Goal: Task Accomplishment & Management: Manage account settings

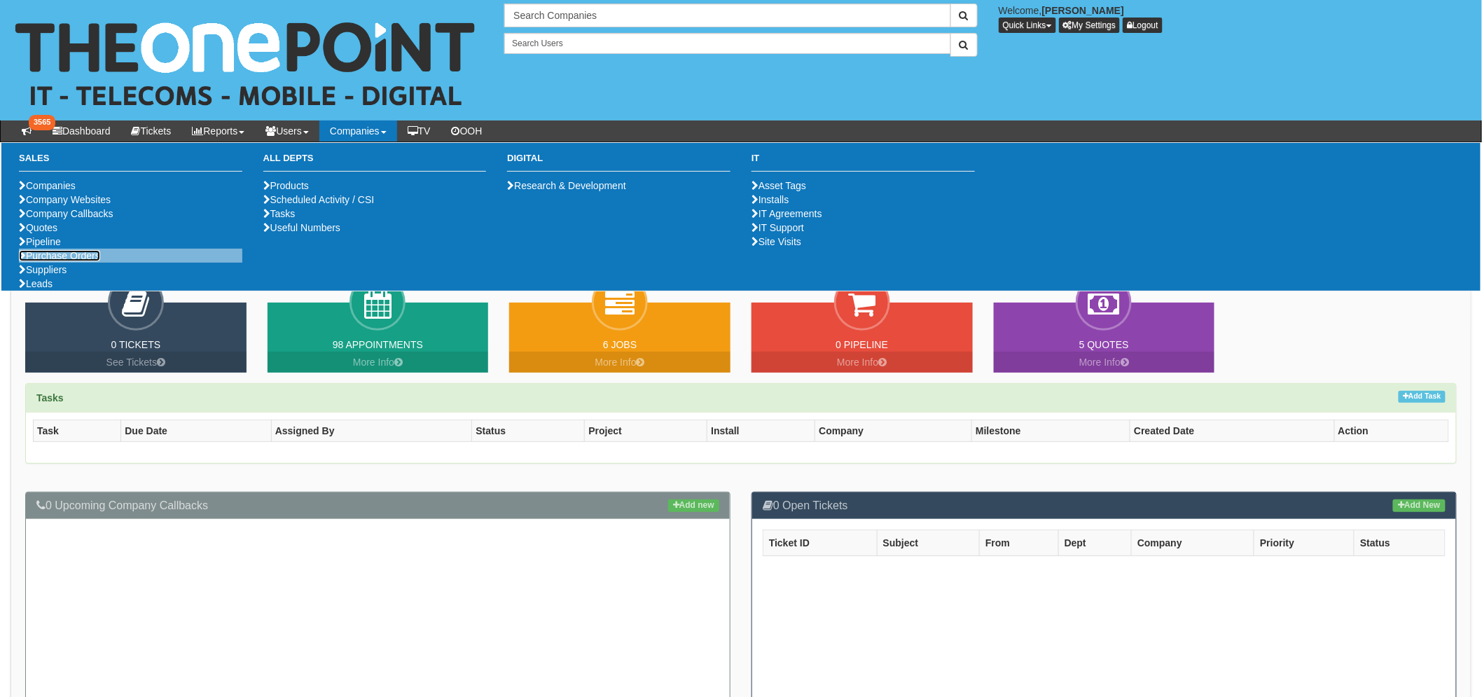
click at [74, 261] on link "Purchase Orders" at bounding box center [59, 255] width 81 height 11
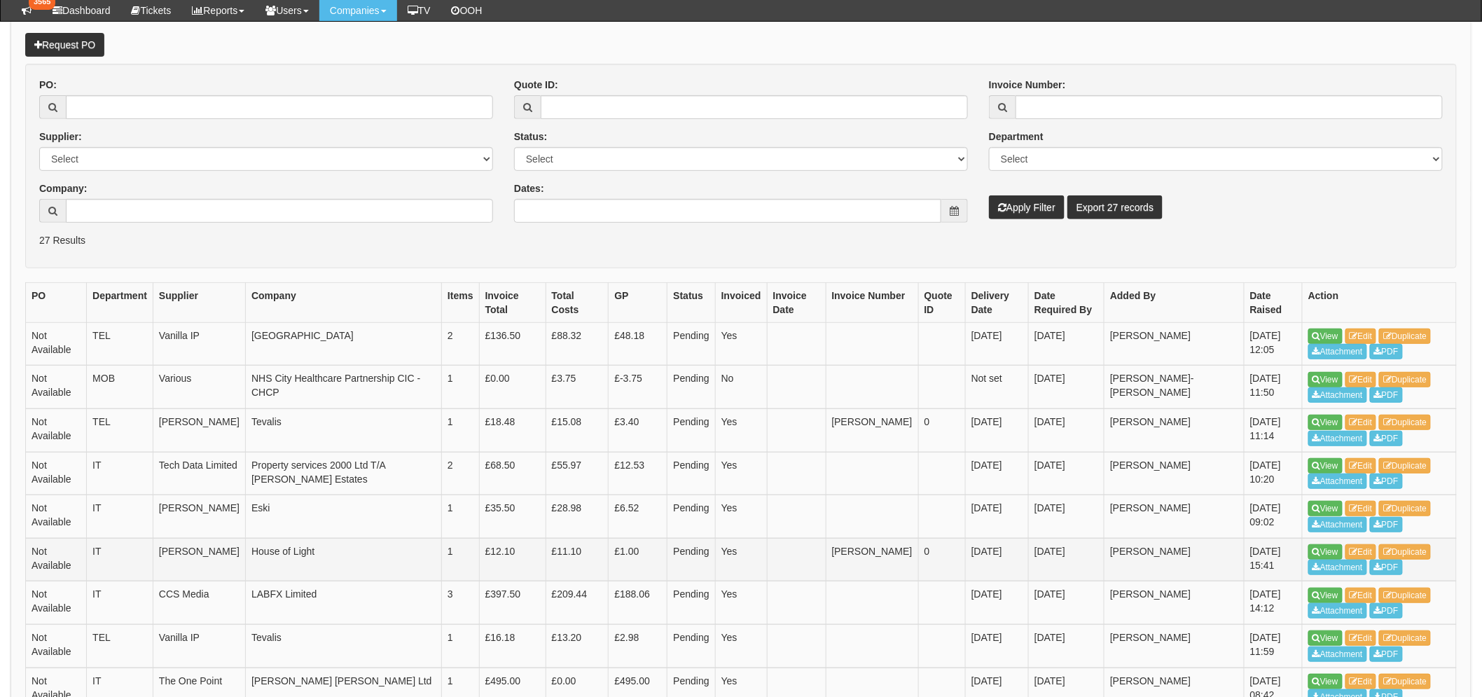
scroll to position [233, 0]
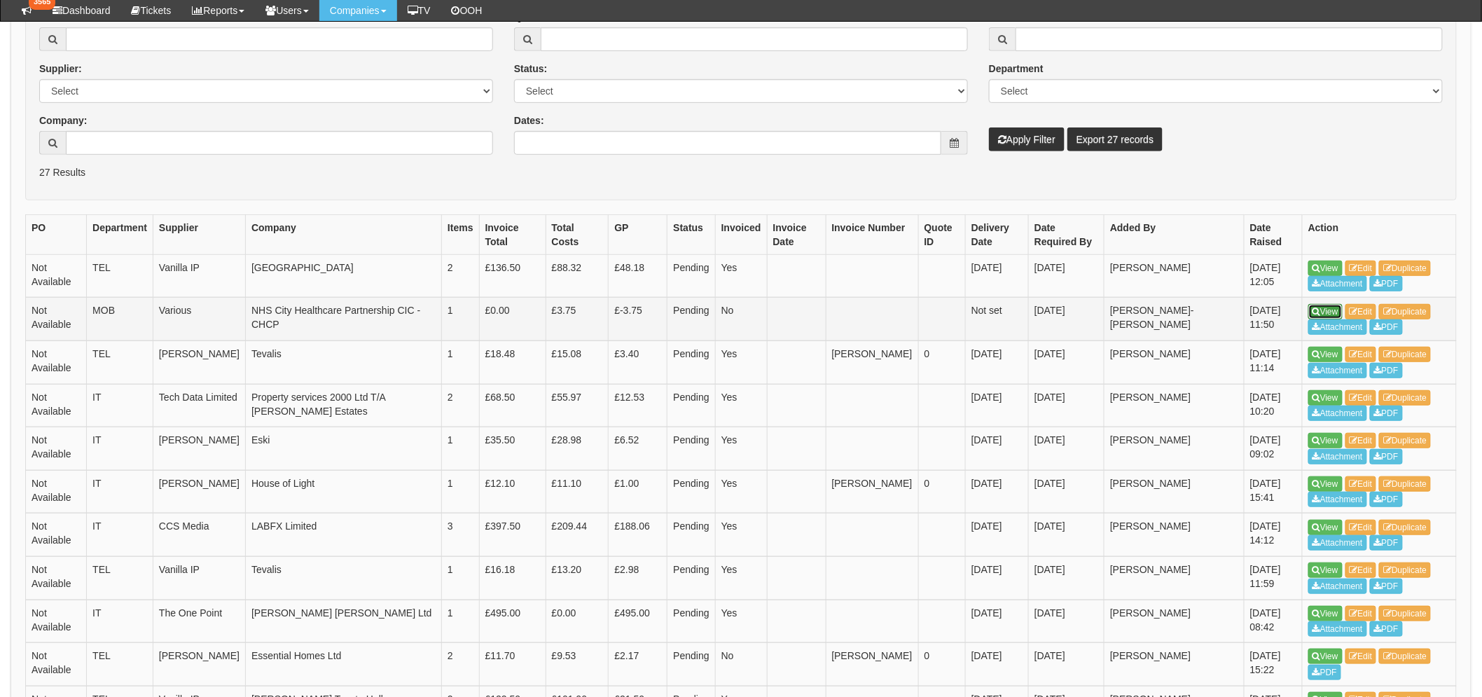
click at [1311, 316] on link "View" at bounding box center [1325, 311] width 34 height 15
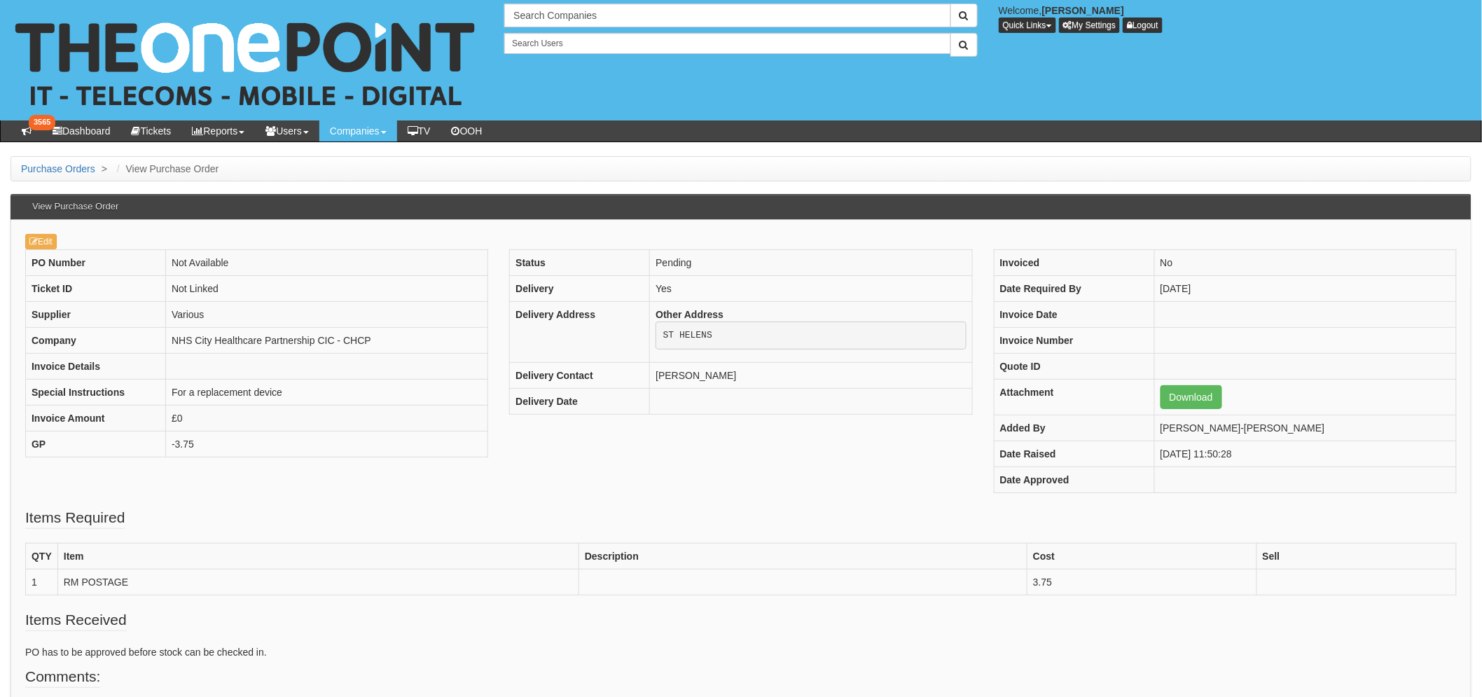
click at [66, 232] on div "Edit PO Number Not Available Ticket ID Not Linked Supplier Various Company NHS …" at bounding box center [741, 512] width 1461 height 585
click at [57, 241] on link "Edit" at bounding box center [41, 241] width 32 height 15
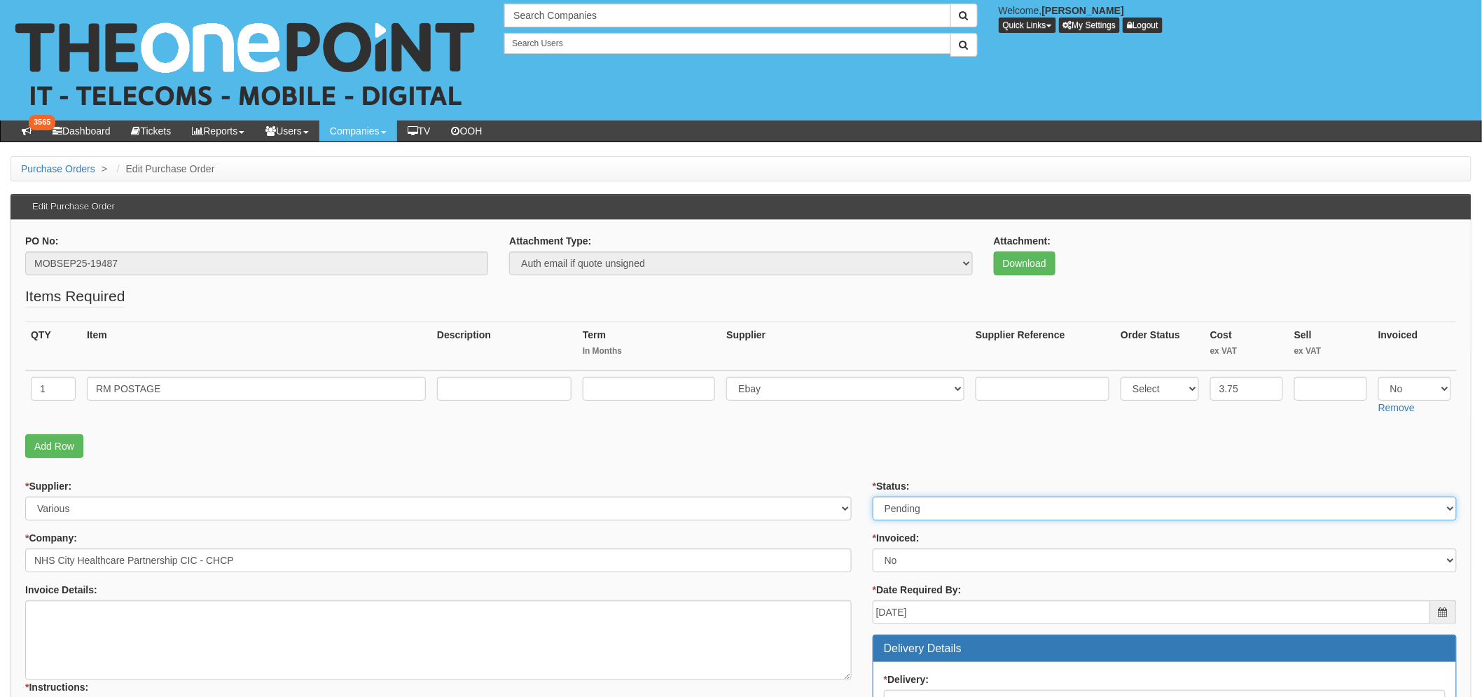
click at [921, 516] on select "Select Approved Completed Delivered Invoiced Ordered Ordered to site Part Order…" at bounding box center [1164, 508] width 584 height 24
select select "2"
click at [872, 496] on select "Select Approved Completed Delivered Invoiced Ordered Ordered to site Part Order…" at bounding box center [1164, 508] width 584 height 24
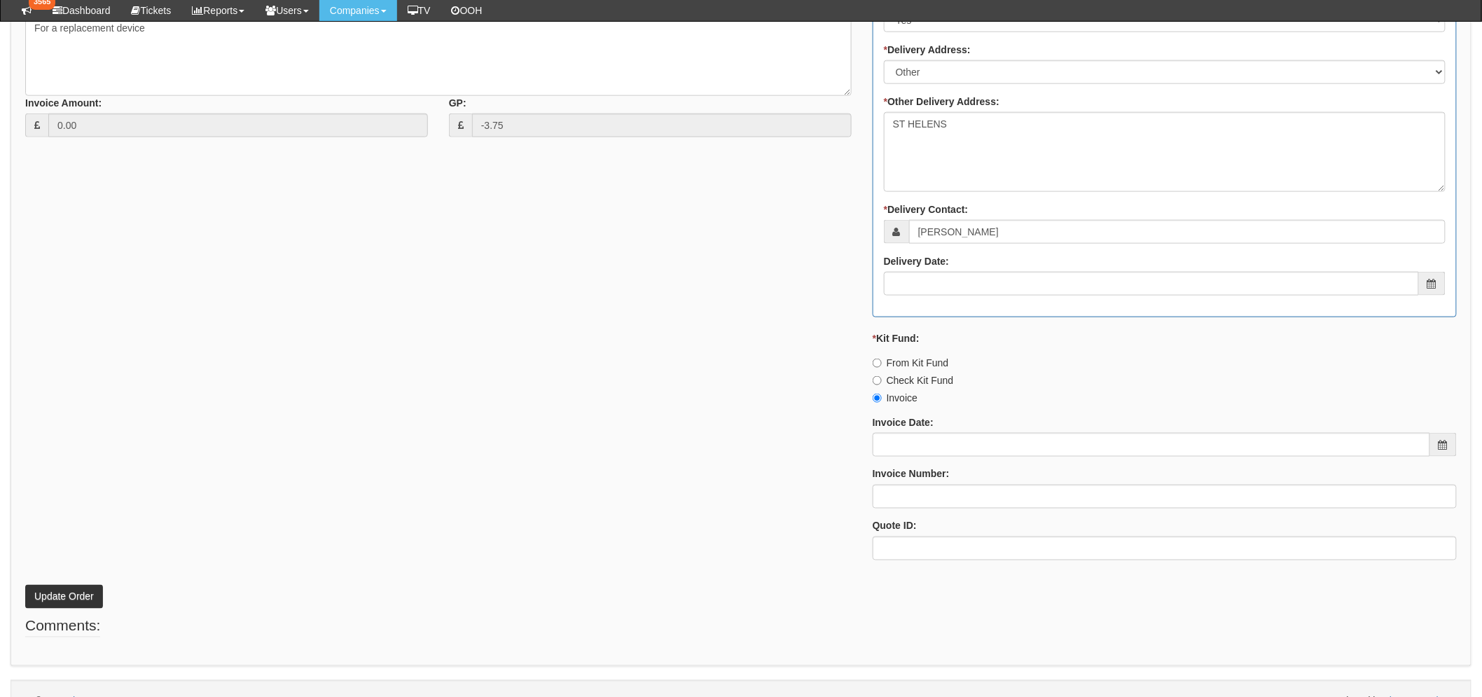
scroll to position [671, 0]
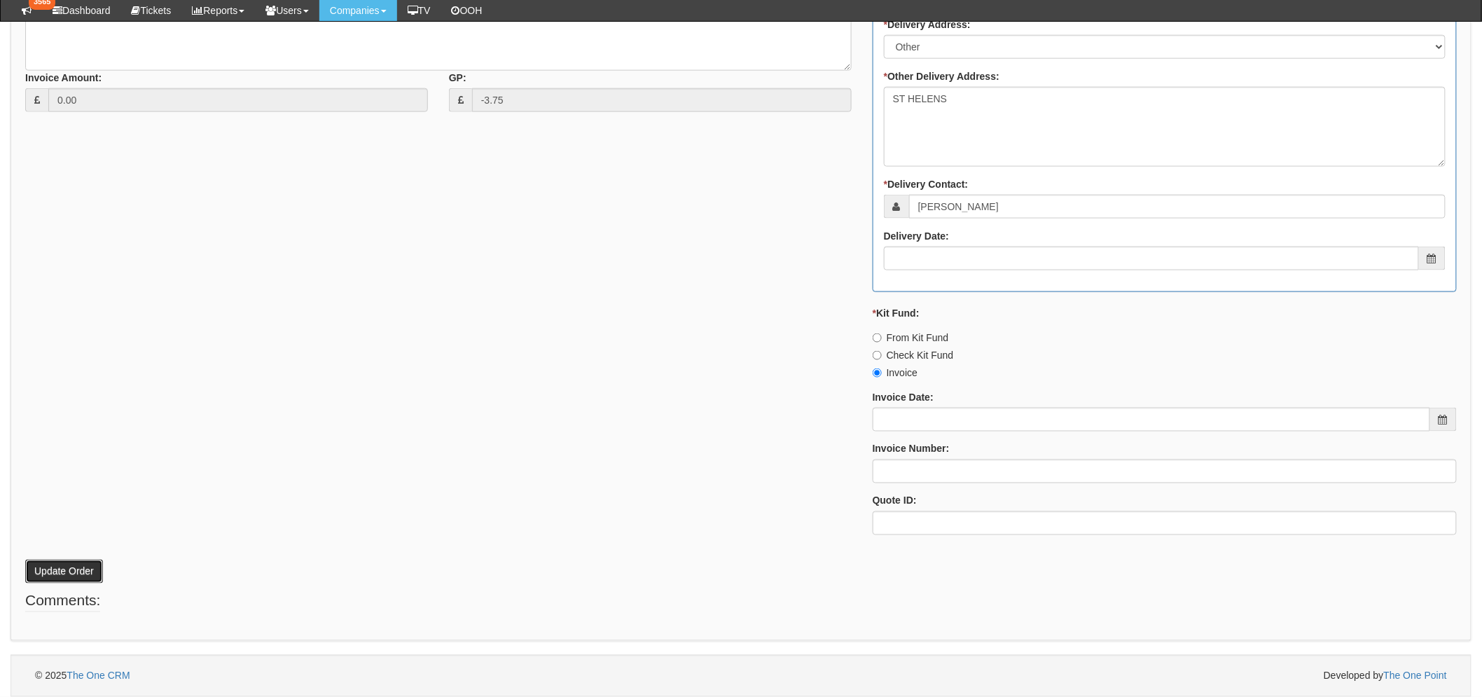
click at [61, 579] on button "Update Order" at bounding box center [64, 571] width 78 height 24
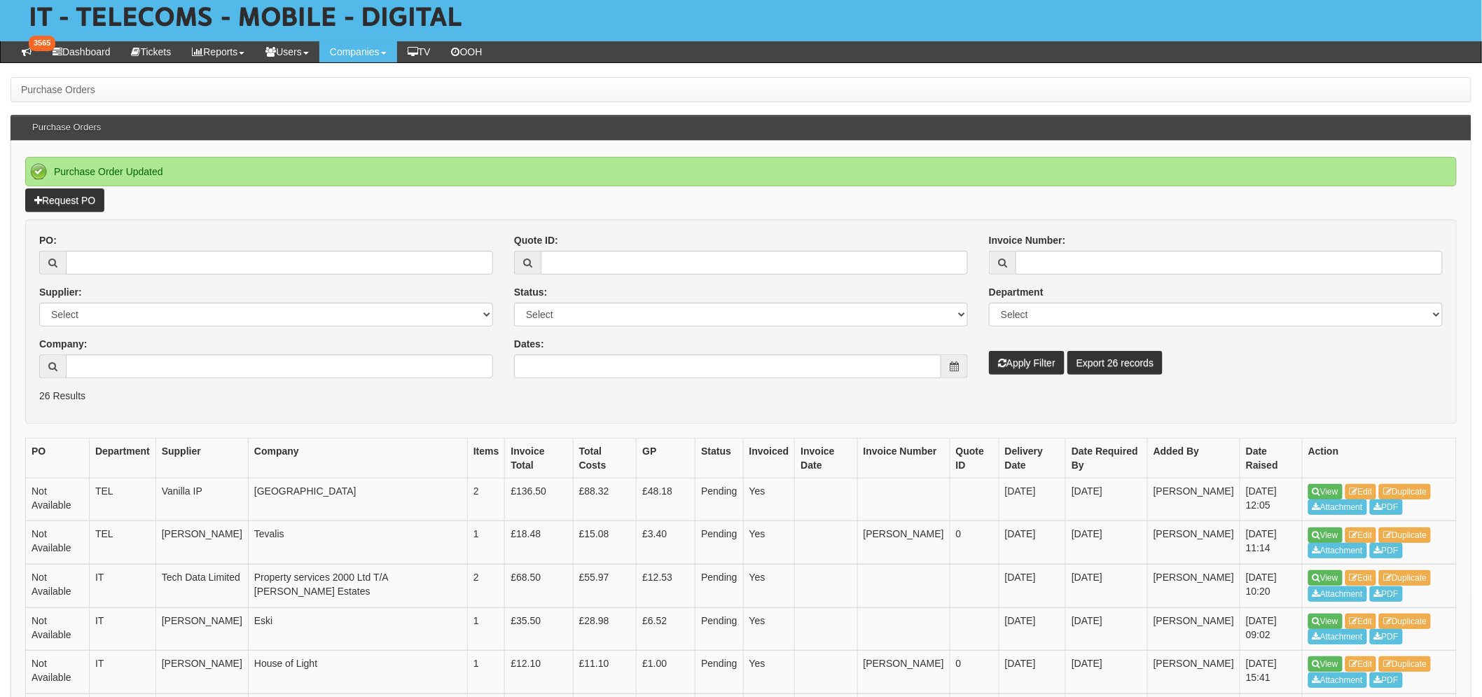
scroll to position [78, 0]
